Goal: Task Accomplishment & Management: Complete application form

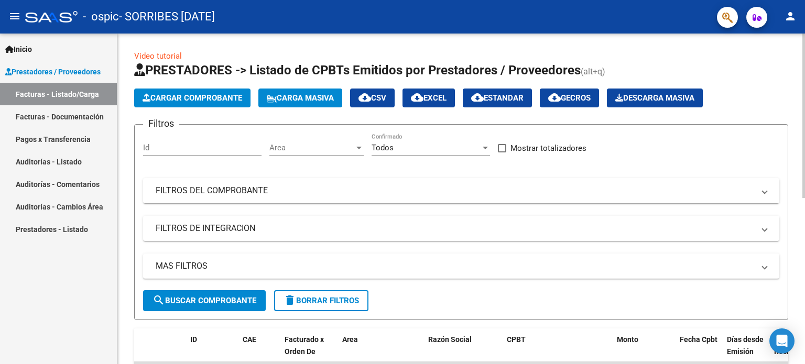
click at [800, 247] on div "Video tutorial PRESTADORES -> Listado de CPBTs Emitidos por Prestadores / Prove…" at bounding box center [460, 363] width 687 height 659
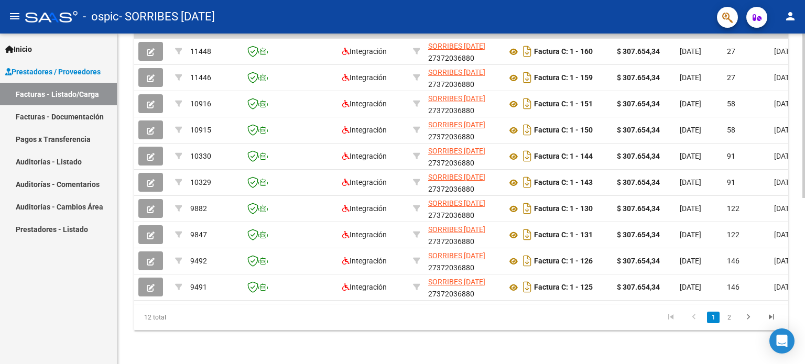
click at [804, 248] on div at bounding box center [803, 199] width 3 height 331
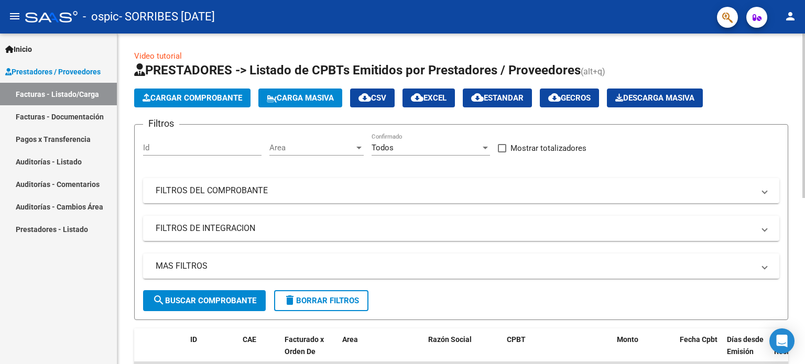
click at [804, 41] on div at bounding box center [803, 199] width 3 height 331
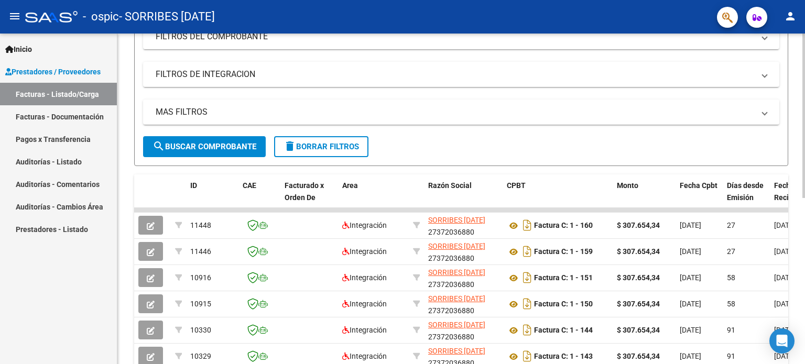
scroll to position [189, 0]
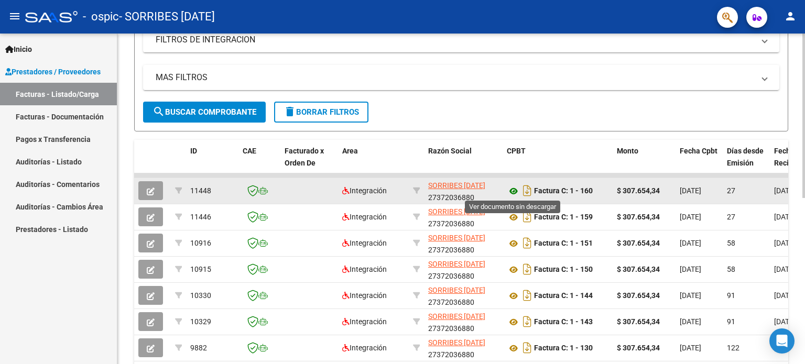
click at [515, 188] on icon at bounding box center [514, 191] width 14 height 13
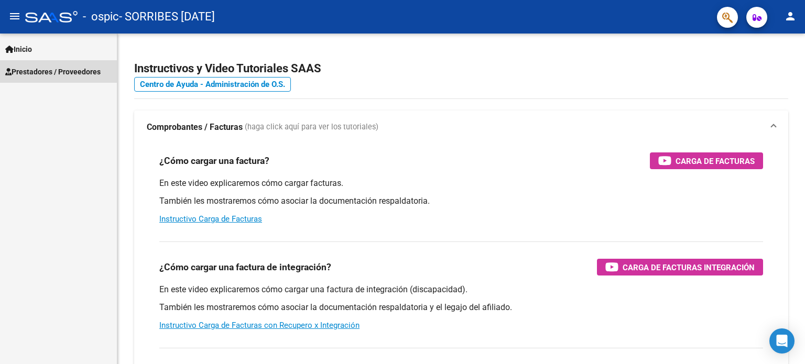
click at [39, 75] on span "Prestadores / Proveedores" at bounding box center [52, 72] width 95 height 12
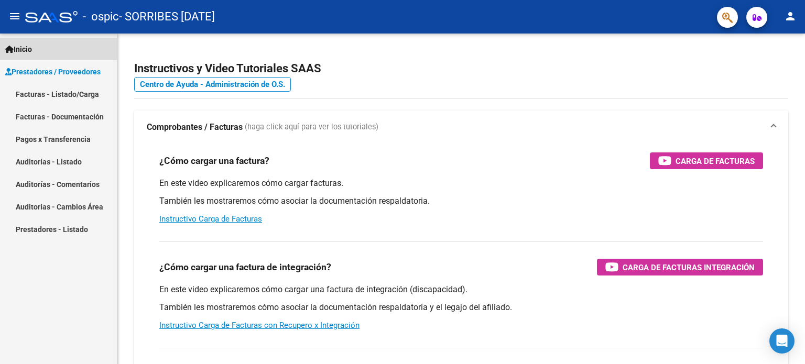
click at [36, 42] on link "Inicio" at bounding box center [58, 49] width 117 height 23
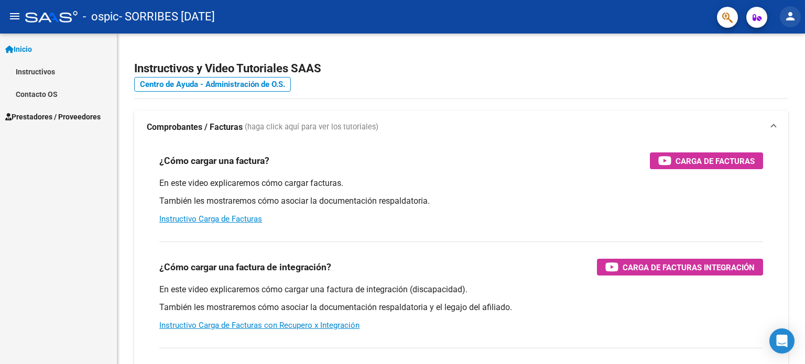
click at [791, 18] on mat-icon "person" at bounding box center [790, 16] width 13 height 13
click at [769, 41] on button "person Mi Perfil" at bounding box center [769, 43] width 64 height 25
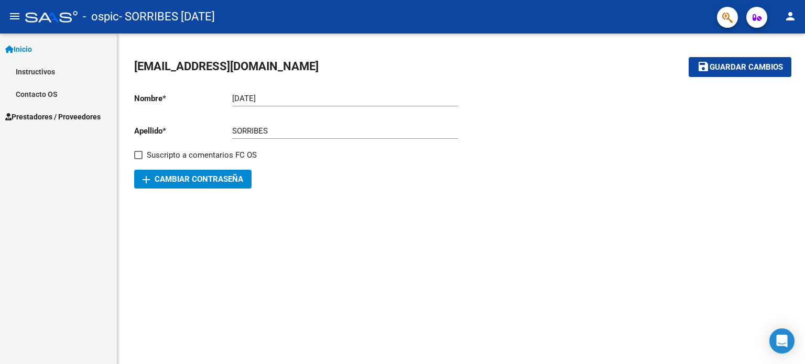
click at [46, 16] on div at bounding box center [51, 17] width 52 height 12
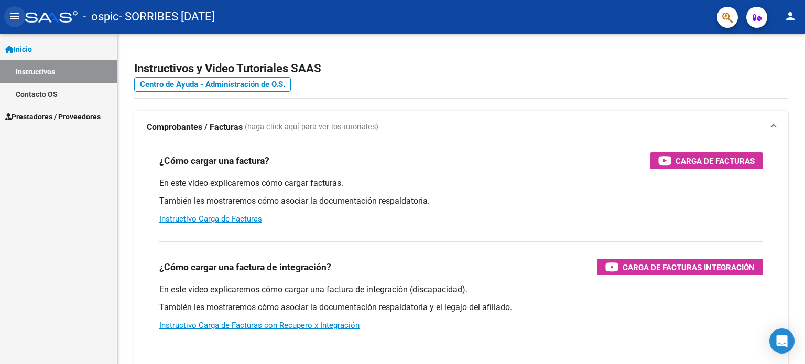
click at [14, 17] on mat-icon "menu" at bounding box center [14, 16] width 13 height 13
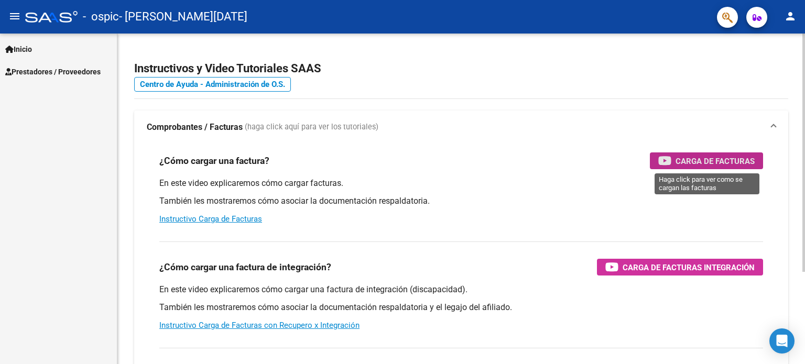
click at [741, 168] on div "Carga de Facturas" at bounding box center [706, 160] width 96 height 17
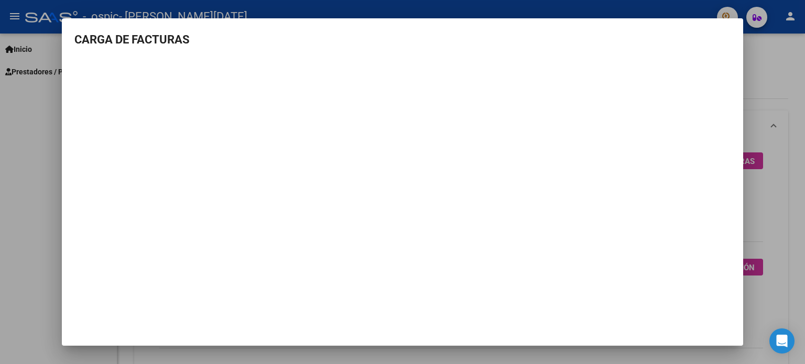
click at [779, 148] on div at bounding box center [402, 182] width 805 height 364
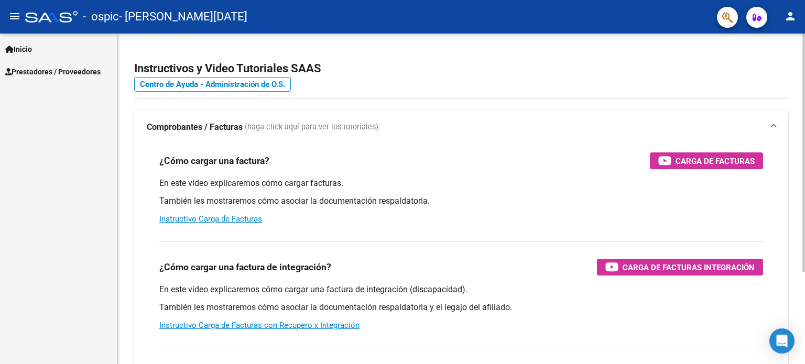
drag, startPoint x: 789, startPoint y: 108, endPoint x: 802, endPoint y: 165, distance: 58.6
click at [791, 171] on div "Instructivos y Video Tutoriales SAAS Centro de Ayuda - Administración de O.S. C…" at bounding box center [460, 264] width 687 height 460
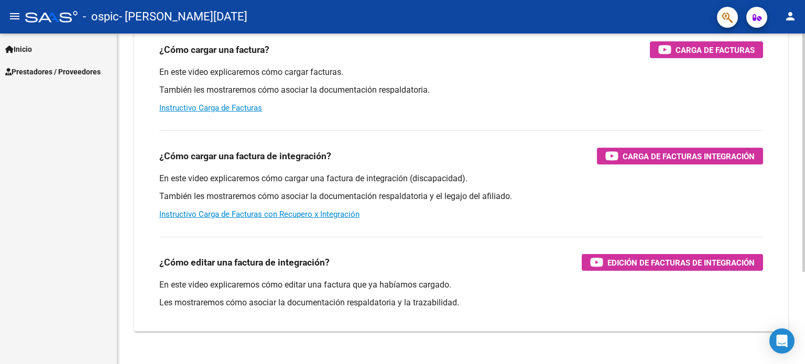
scroll to position [128, 0]
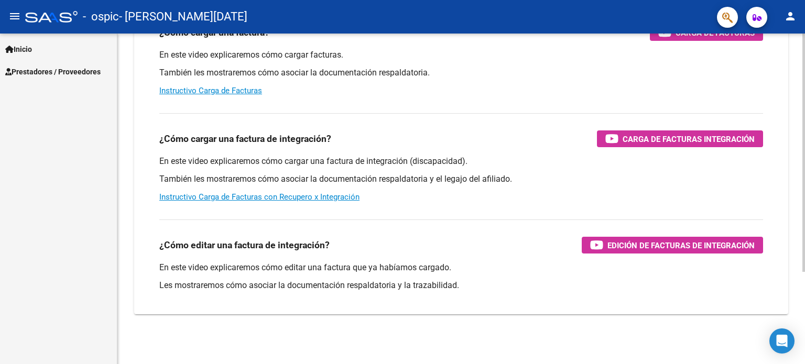
click at [803, 276] on div at bounding box center [803, 245] width 3 height 238
click at [42, 67] on span "Prestadores / Proveedores" at bounding box center [52, 72] width 95 height 12
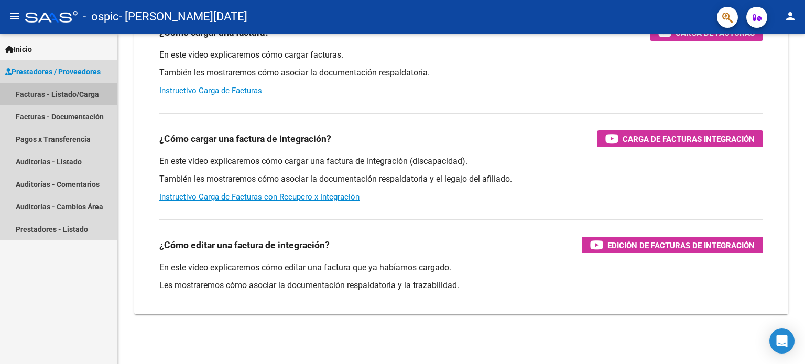
click at [43, 93] on link "Facturas - Listado/Carga" at bounding box center [58, 94] width 117 height 23
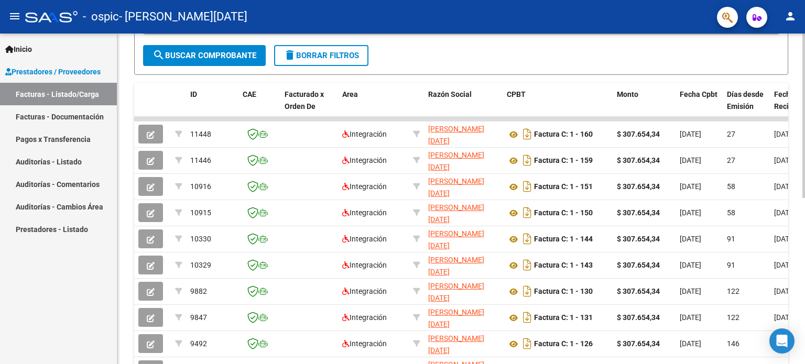
scroll to position [250, 0]
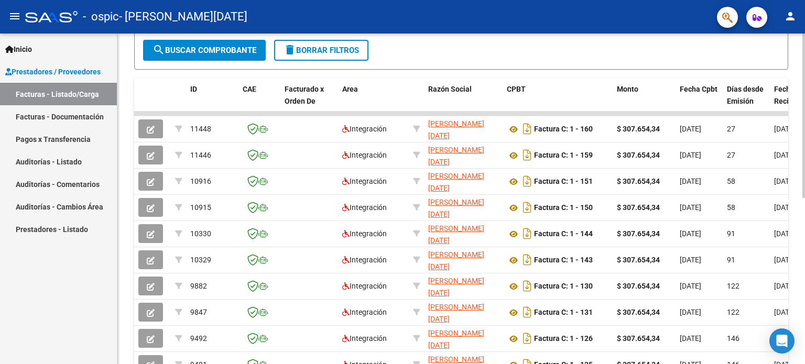
click at [804, 217] on div at bounding box center [803, 242] width 3 height 165
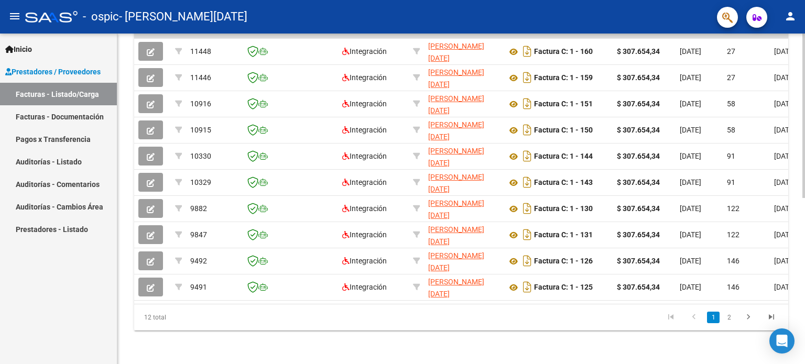
click at [803, 259] on div at bounding box center [803, 282] width 3 height 165
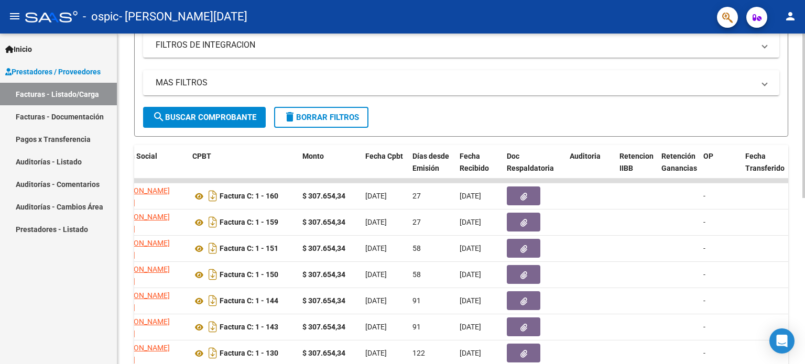
scroll to position [130, 0]
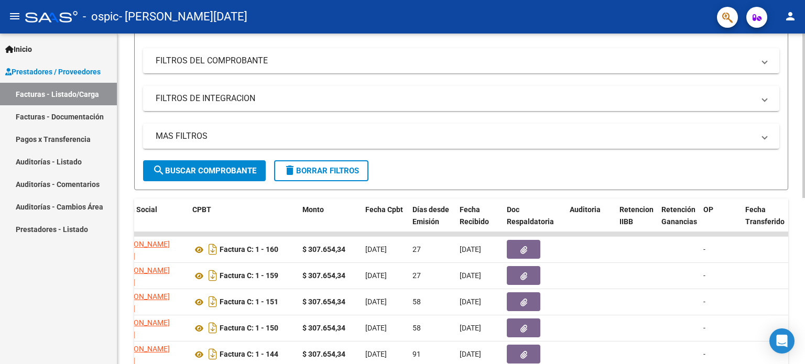
click at [804, 106] on div at bounding box center [803, 182] width 3 height 165
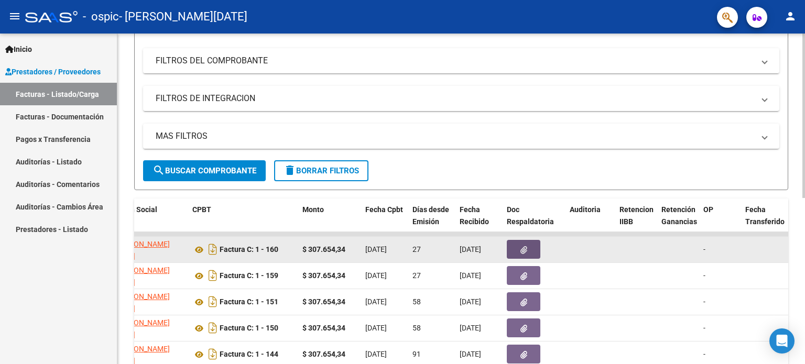
click at [518, 249] on button "button" at bounding box center [524, 249] width 34 height 19
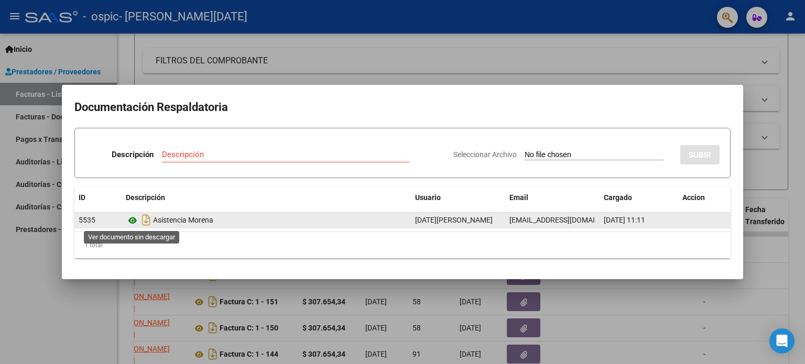
click at [130, 220] on icon at bounding box center [133, 220] width 14 height 13
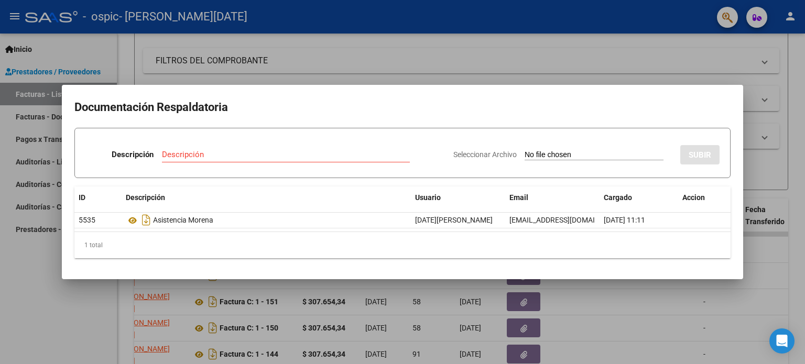
click at [784, 182] on div at bounding box center [402, 182] width 805 height 364
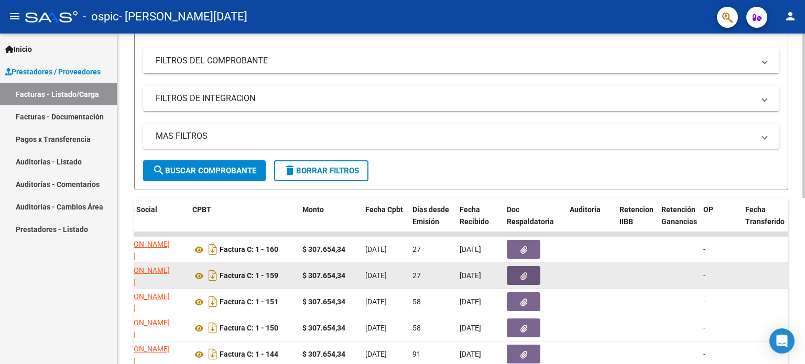
click at [534, 266] on button "button" at bounding box center [524, 275] width 34 height 19
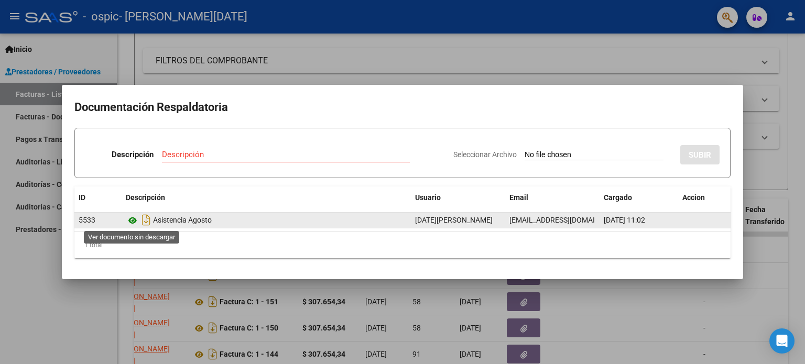
click at [134, 217] on icon at bounding box center [133, 220] width 14 height 13
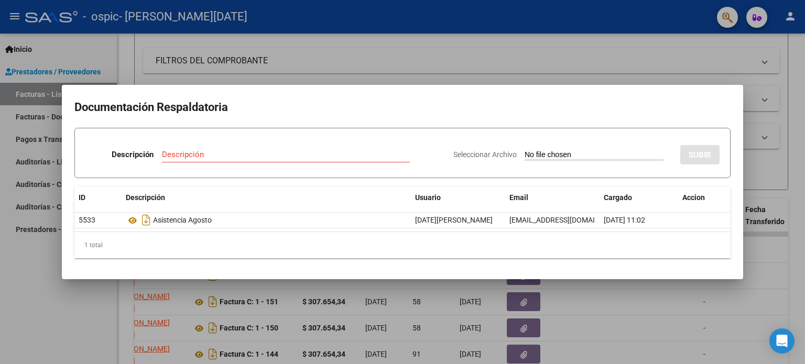
click at [788, 110] on div at bounding box center [402, 182] width 805 height 364
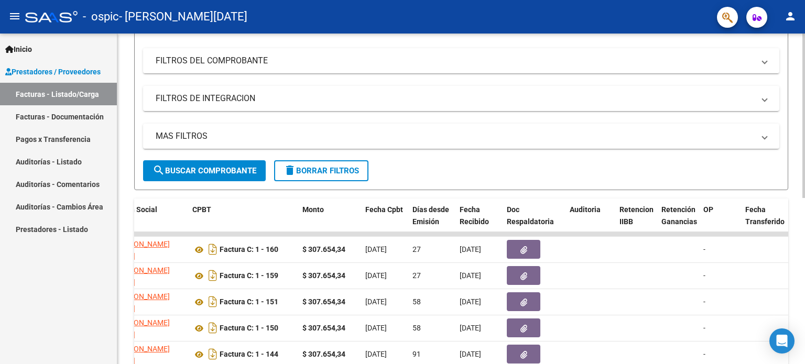
scroll to position [0, 0]
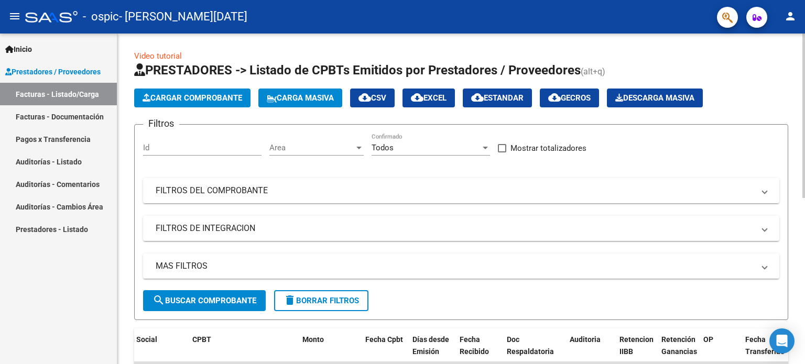
click at [804, 47] on div at bounding box center [803, 199] width 3 height 331
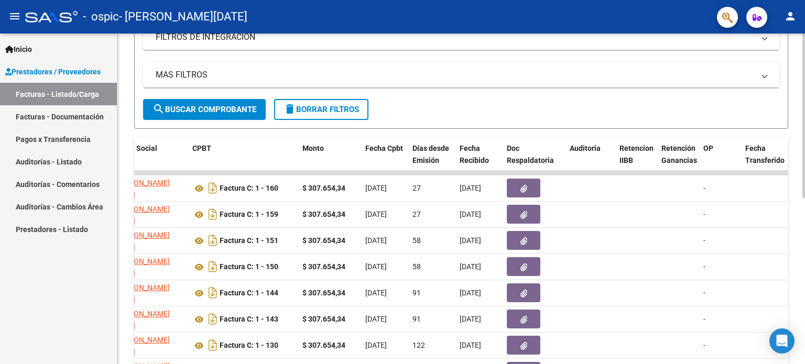
click at [414, 150] on div "Video tutorial PRESTADORES -> Listado de CPBTs Emitidos por Prestadores / Prove…" at bounding box center [462, 171] width 690 height 659
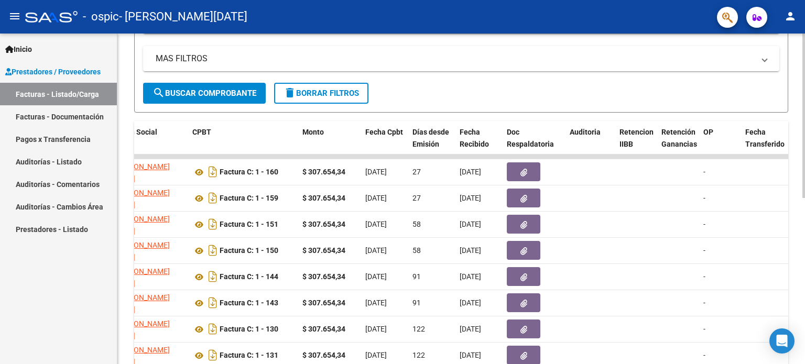
scroll to position [0, 0]
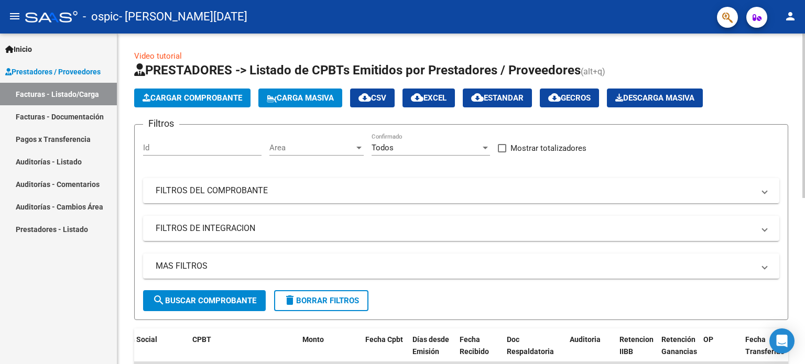
click at [804, 56] on div at bounding box center [803, 199] width 3 height 331
click at [804, 56] on div at bounding box center [803, 116] width 3 height 165
click at [137, 94] on button "Cargar Comprobante" at bounding box center [192, 98] width 116 height 19
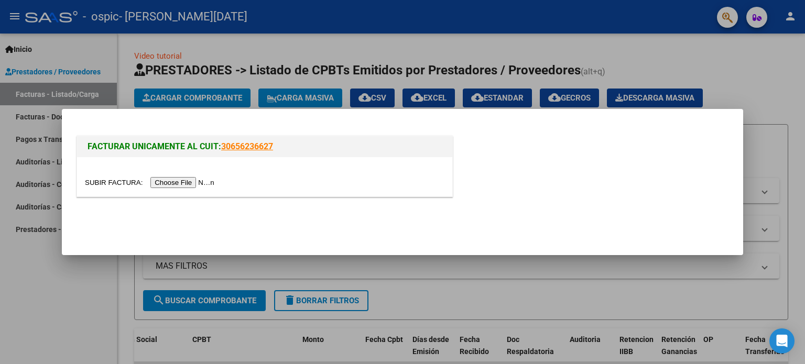
click at [191, 175] on div at bounding box center [264, 176] width 375 height 39
click at [191, 180] on input "file" at bounding box center [151, 182] width 133 height 11
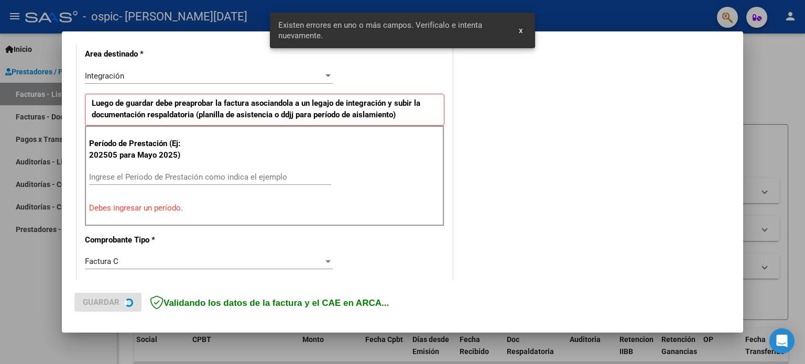
scroll to position [245, 0]
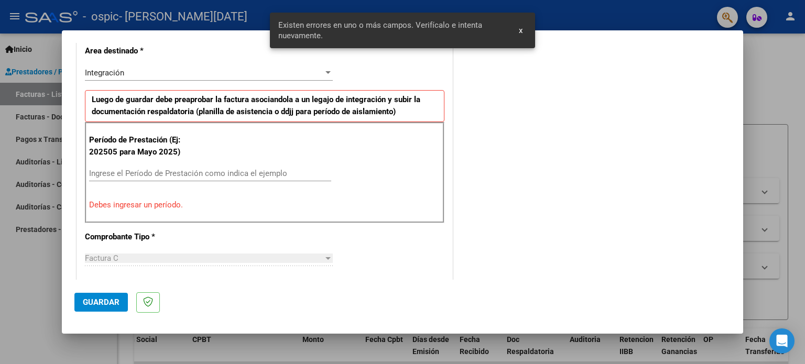
click at [235, 166] on div "Ingrese el Período de Prestación como indica el ejemplo" at bounding box center [210, 174] width 242 height 16
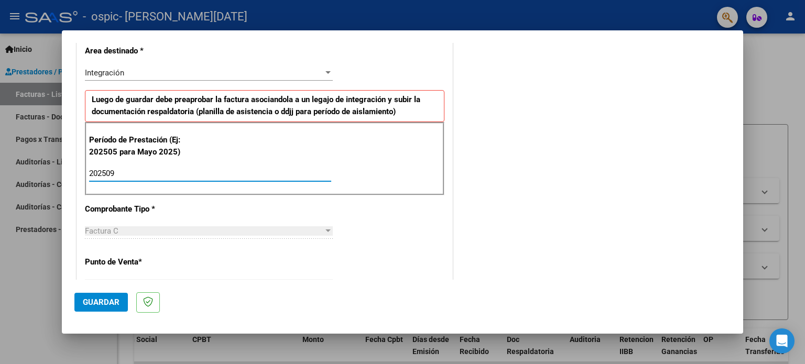
type input "202509"
click at [113, 298] on span "Guardar" at bounding box center [101, 302] width 37 height 9
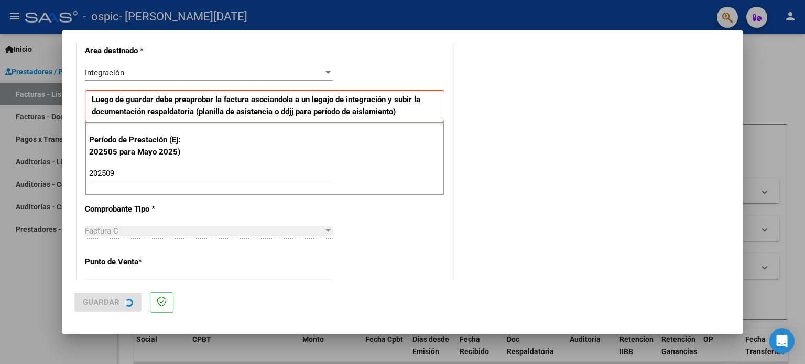
scroll to position [0, 0]
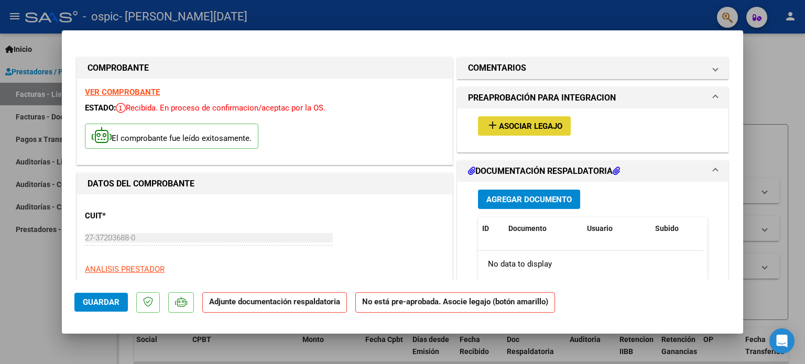
click at [509, 119] on button "add Asociar Legajo" at bounding box center [524, 125] width 93 height 19
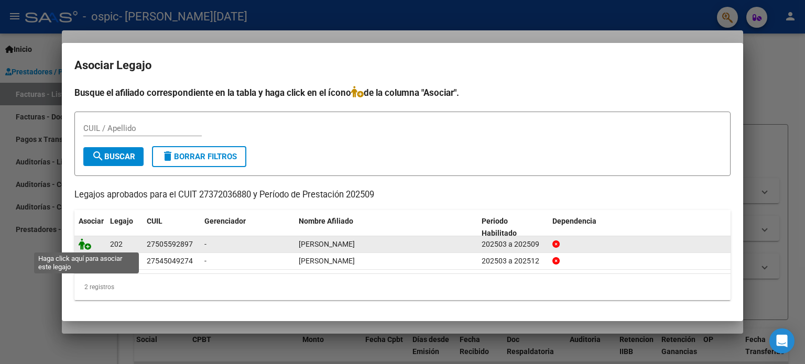
click at [90, 247] on icon at bounding box center [85, 244] width 13 height 12
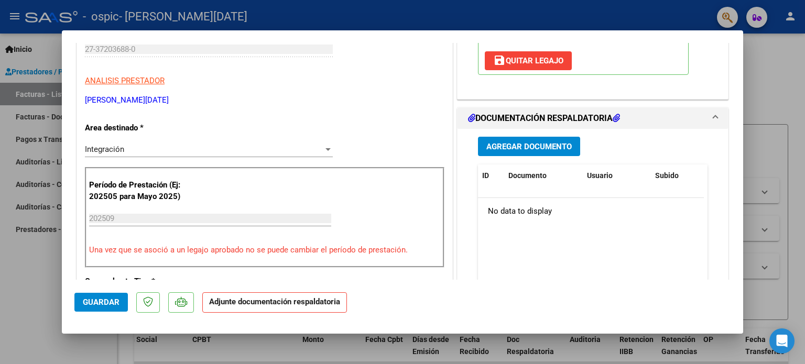
scroll to position [195, 0]
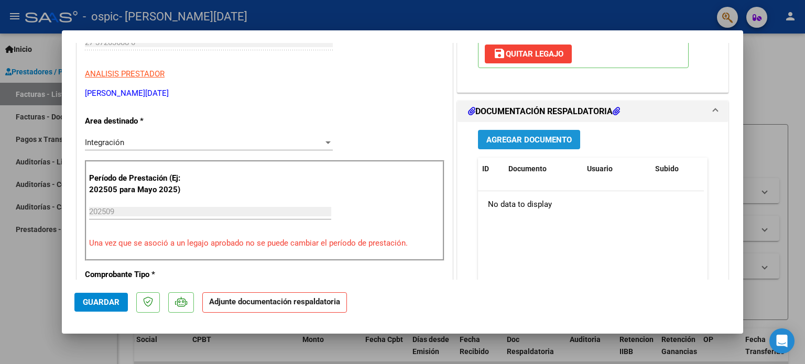
click at [546, 138] on span "Agregar Documento" at bounding box center [528, 139] width 85 height 9
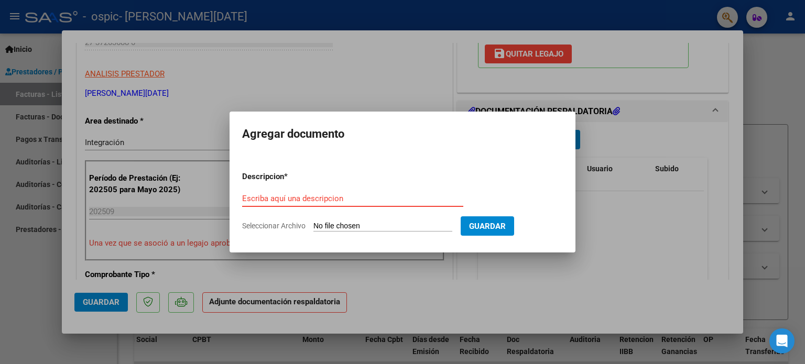
click at [340, 202] on input "Escriba aquí una descripcion" at bounding box center [352, 198] width 221 height 9
type input "asistencia septiembre"
click at [345, 222] on input "Seleccionar Archivo" at bounding box center [382, 227] width 139 height 10
type input "C:\fakepath\more septiembre.jpg"
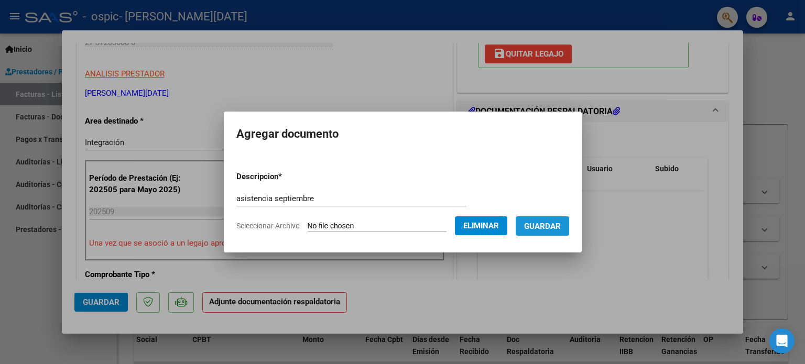
click at [548, 234] on button "Guardar" at bounding box center [542, 225] width 53 height 19
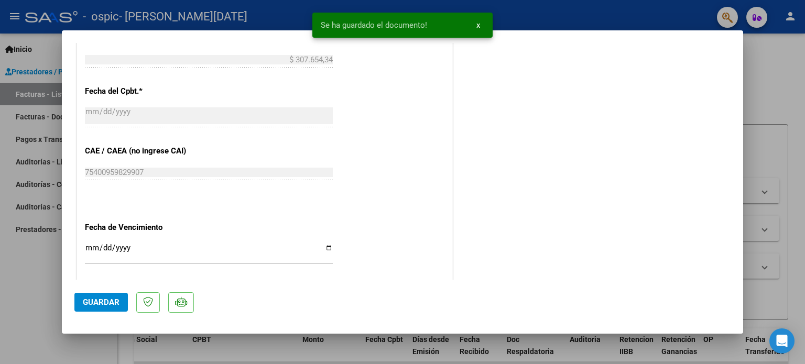
scroll to position [594, 0]
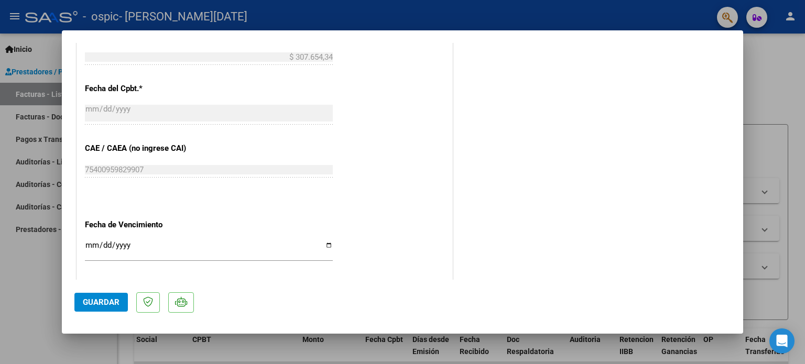
click at [773, 90] on div at bounding box center [402, 182] width 805 height 364
type input "$ 0,00"
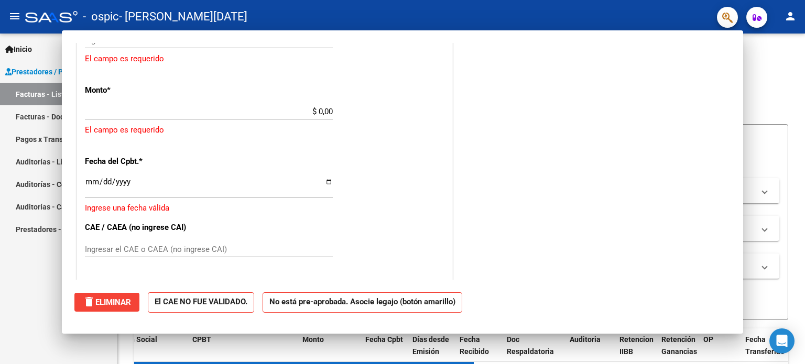
scroll to position [562, 0]
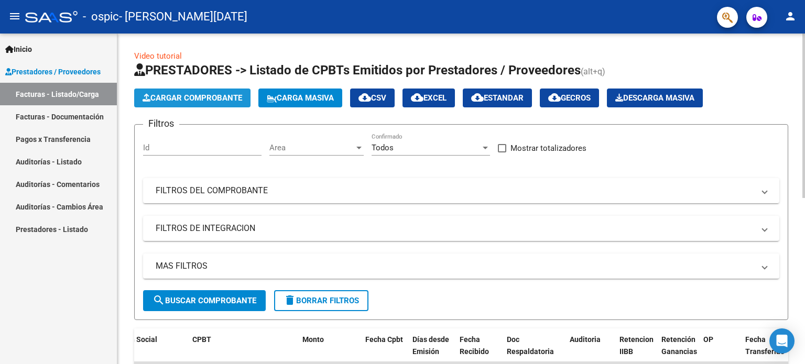
click at [214, 89] on button "Cargar Comprobante" at bounding box center [192, 98] width 116 height 19
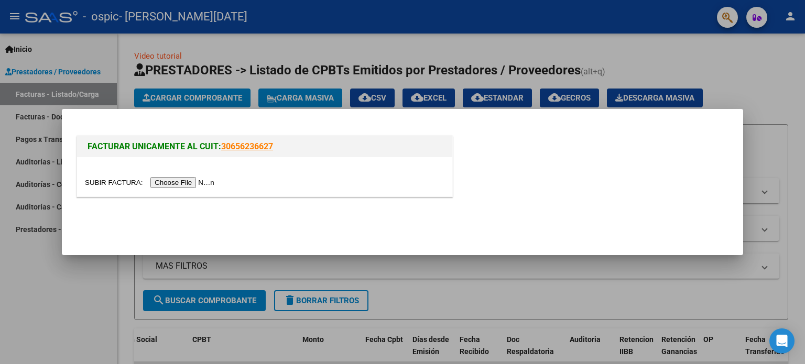
click at [187, 182] on input "file" at bounding box center [151, 182] width 133 height 11
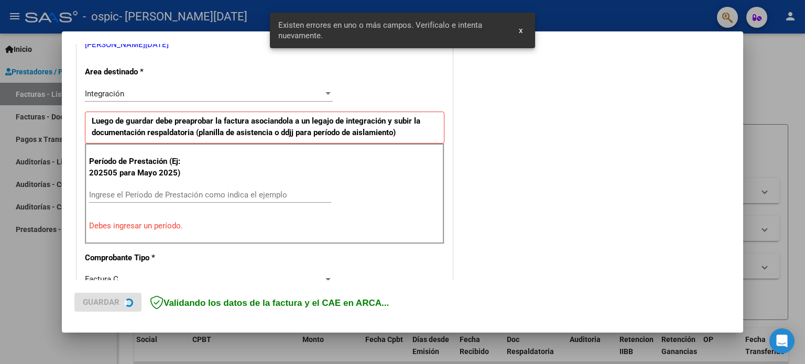
scroll to position [226, 0]
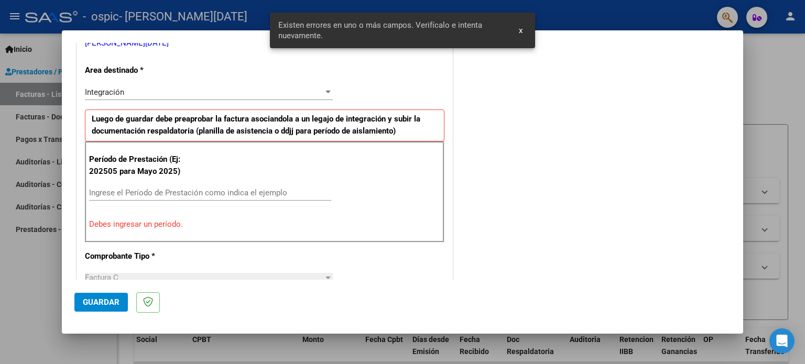
click at [178, 189] on input "Ingrese el Período de Prestación como indica el ejemplo" at bounding box center [210, 192] width 242 height 9
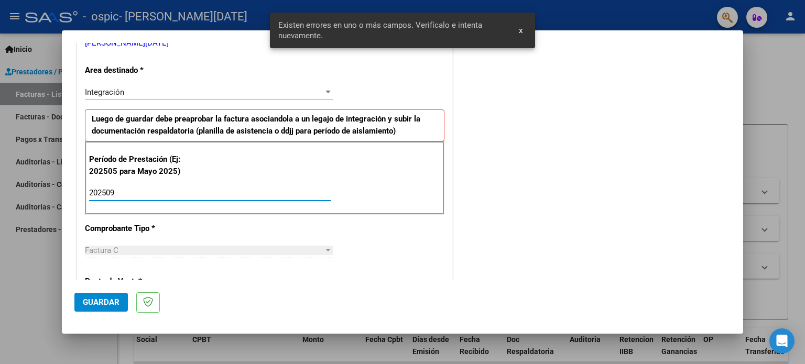
type input "202509"
click at [106, 298] on span "Guardar" at bounding box center [101, 302] width 37 height 9
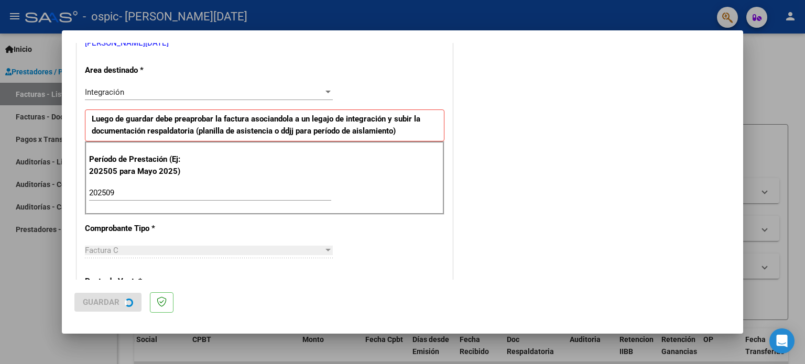
scroll to position [0, 0]
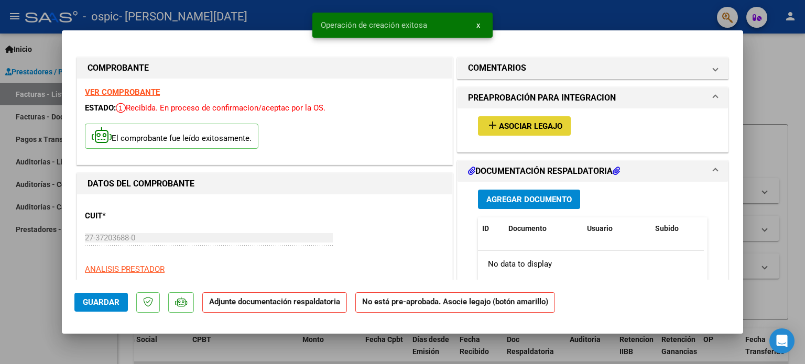
click at [514, 129] on span "Asociar Legajo" at bounding box center [530, 126] width 63 height 9
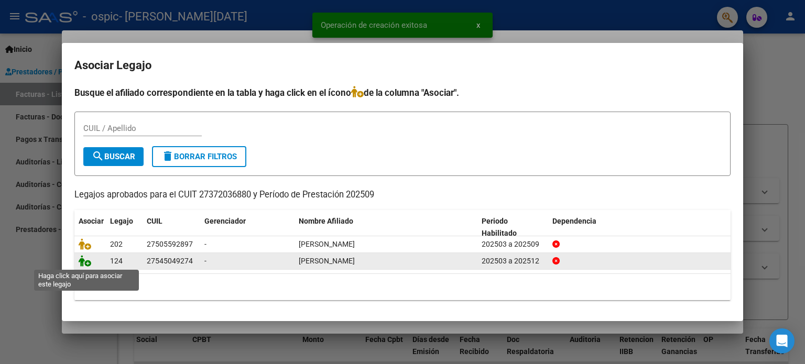
click at [86, 264] on icon at bounding box center [85, 261] width 13 height 12
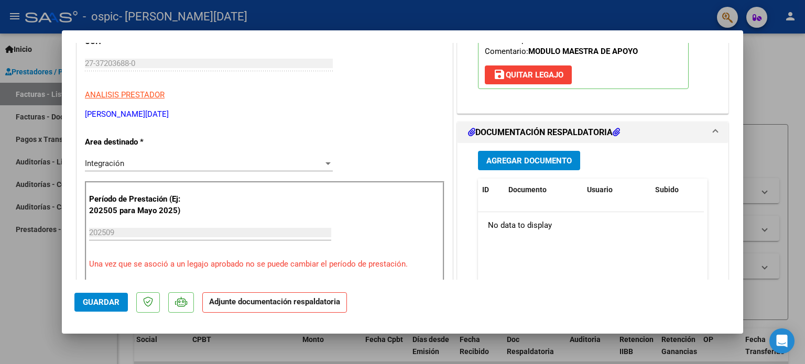
scroll to position [202, 0]
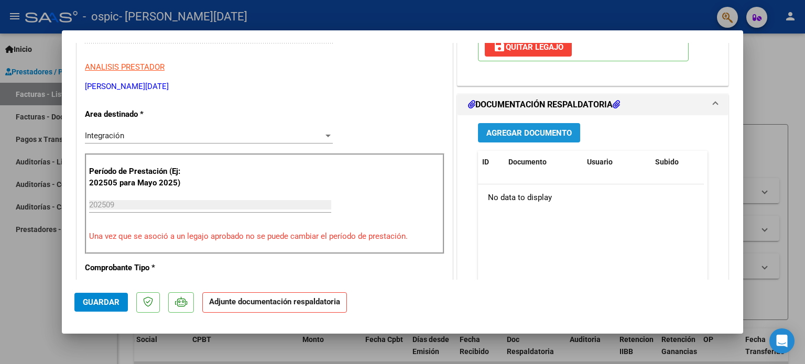
click at [559, 136] on span "Agregar Documento" at bounding box center [528, 132] width 85 height 9
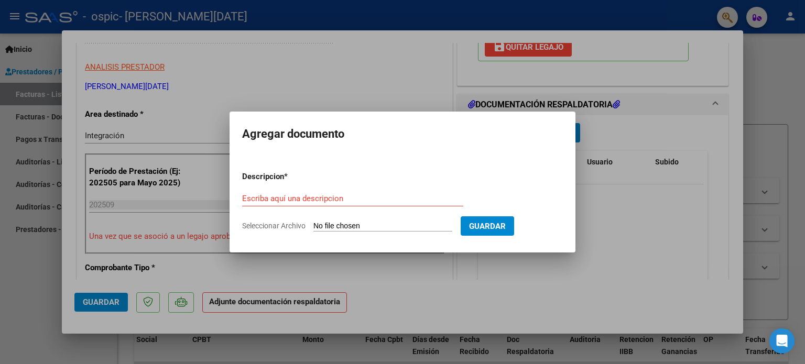
click at [384, 189] on form "Descripcion * Escriba aquí una descripcion Seleccionar Archivo Guardar" at bounding box center [402, 201] width 321 height 77
click at [337, 199] on input "Escriba aquí una descripcion" at bounding box center [352, 198] width 221 height 9
type input "asistencia tiana"
click at [336, 225] on input "Seleccionar Archivo" at bounding box center [382, 227] width 139 height 10
type input "C:\fakepath\tiana septi.jpg"
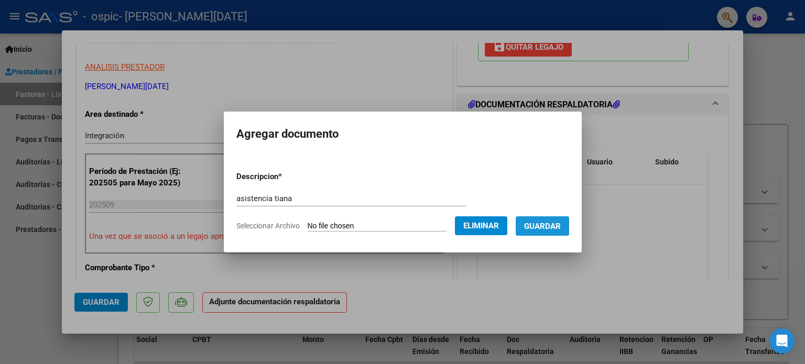
click at [549, 220] on button "Guardar" at bounding box center [542, 225] width 53 height 19
